Goal: Find specific page/section: Find specific page/section

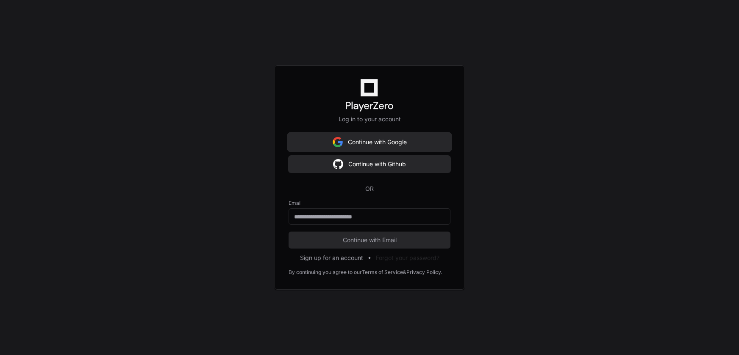
click at [378, 145] on button "Continue with Google" at bounding box center [370, 142] width 162 height 17
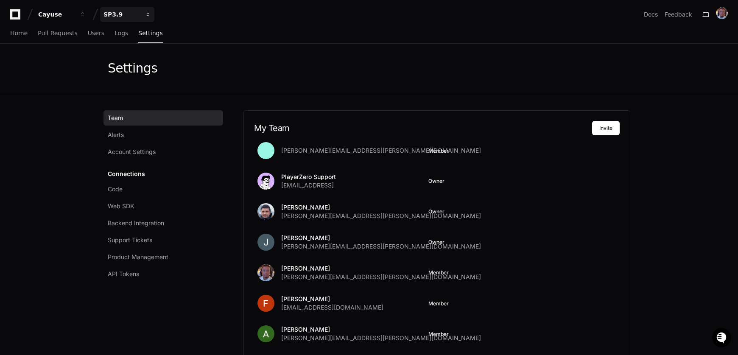
click at [75, 11] on div "SP3.9" at bounding box center [56, 14] width 36 height 8
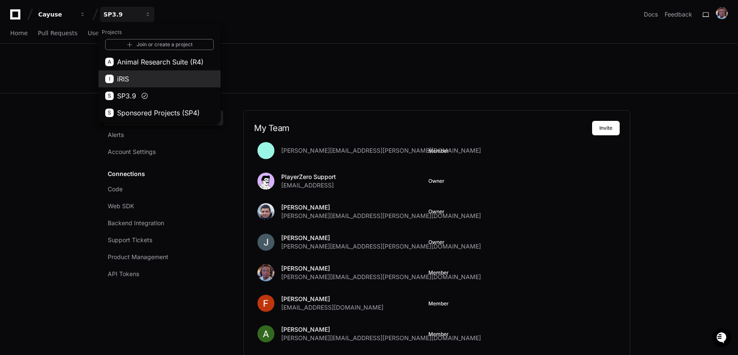
click at [131, 78] on button "I iRIS" at bounding box center [159, 78] width 122 height 17
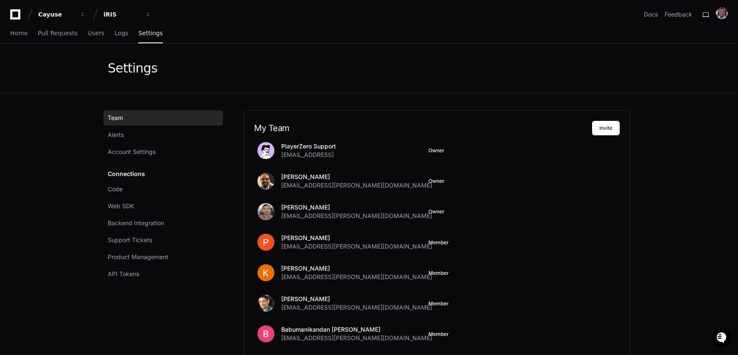
click at [120, 117] on span "Team" at bounding box center [115, 118] width 15 height 8
click at [120, 33] on span "Logs" at bounding box center [121, 33] width 14 height 5
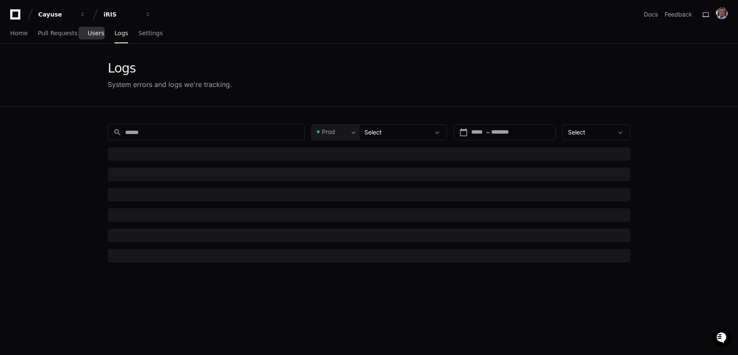
click at [92, 33] on span "Users" at bounding box center [96, 33] width 17 height 5
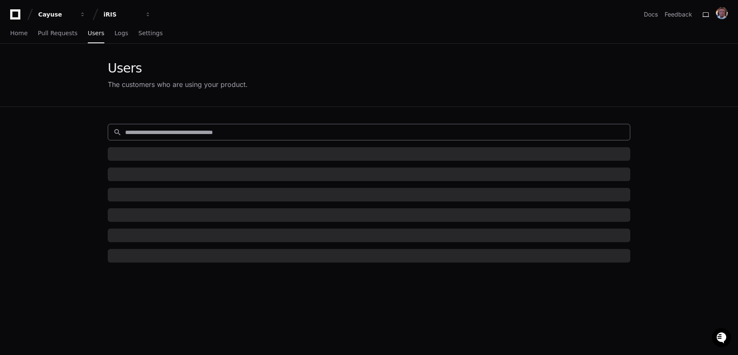
click at [173, 133] on input at bounding box center [374, 132] width 499 height 8
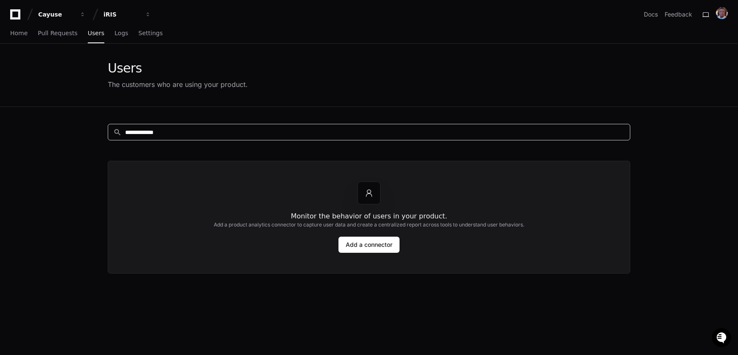
drag, startPoint x: 196, startPoint y: 132, endPoint x: 105, endPoint y: 130, distance: 91.2
click at [105, 130] on div "**********" at bounding box center [368, 284] width 543 height 355
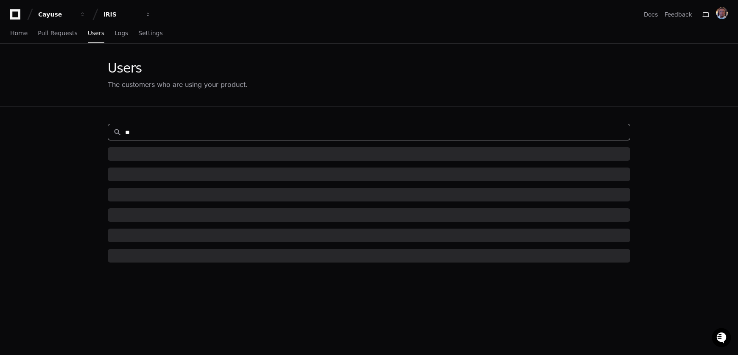
type input "*"
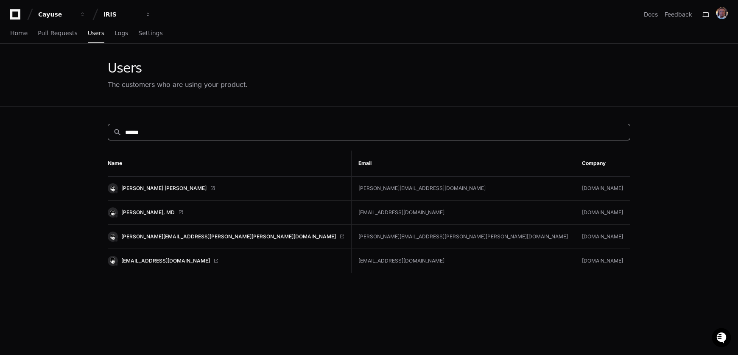
type input "******"
click at [195, 237] on td "[PERSON_NAME][EMAIL_ADDRESS][PERSON_NAME][PERSON_NAME][DOMAIN_NAME]" at bounding box center [230, 237] width 244 height 24
click at [152, 233] on span "[PERSON_NAME][EMAIL_ADDRESS][PERSON_NAME][PERSON_NAME][DOMAIN_NAME]" at bounding box center [228, 236] width 214 height 7
click at [14, 35] on span "Home" at bounding box center [18, 33] width 17 height 5
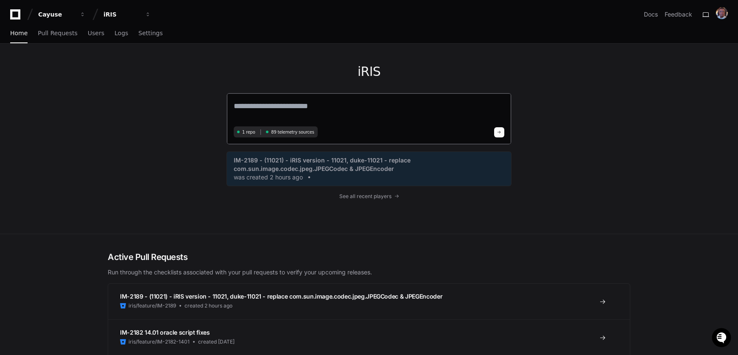
click at [299, 112] on textarea at bounding box center [369, 112] width 270 height 24
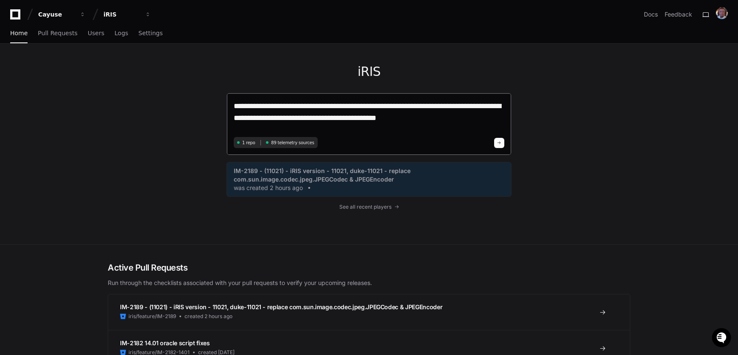
type textarea "**********"
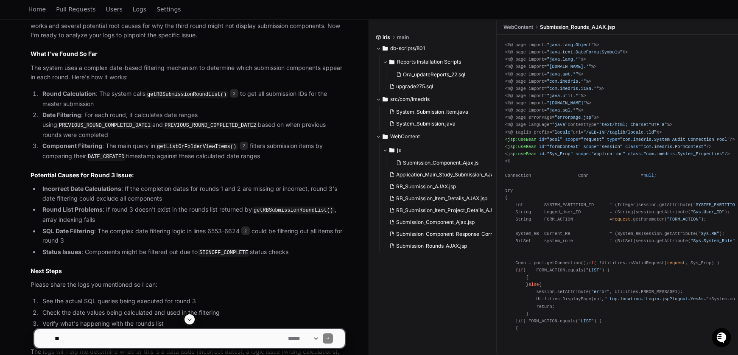
scroll to position [515, 0]
